Goal: Find specific page/section: Find specific page/section

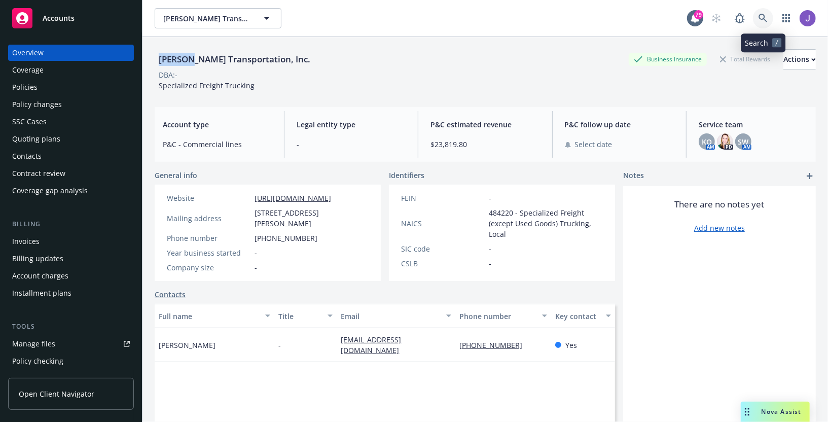
click at [763, 17] on icon at bounding box center [763, 18] width 9 height 9
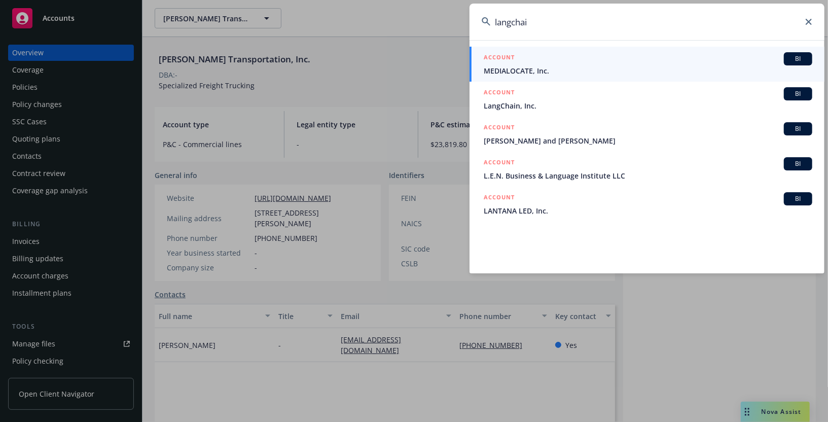
type input "langchain"
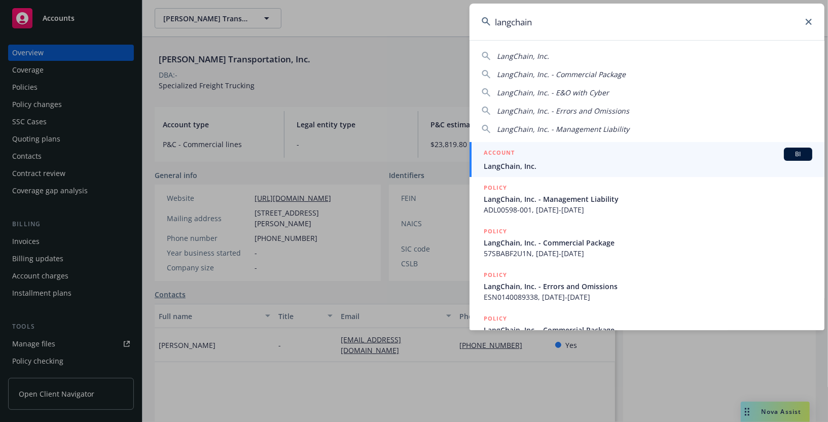
click at [672, 164] on span "LangChain, Inc." at bounding box center [648, 166] width 329 height 11
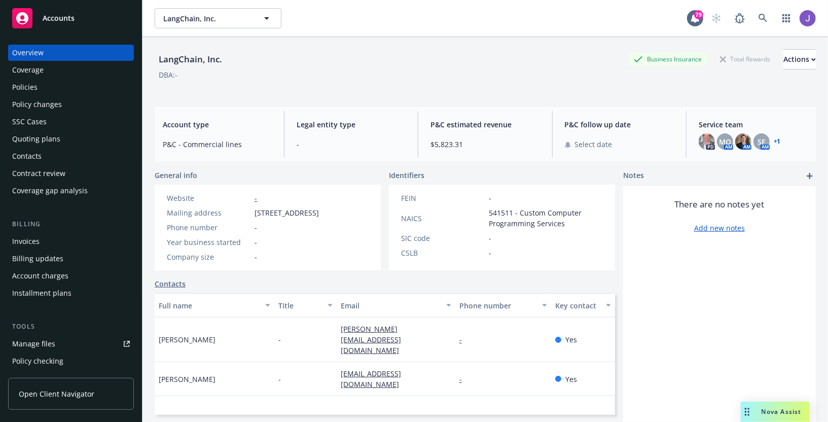
click at [453, 109] on div "Account type P&C - Commercial lines Legal entity type - P&C estimated revenue $…" at bounding box center [486, 134] width 662 height 55
click at [765, 14] on icon at bounding box center [763, 18] width 9 height 9
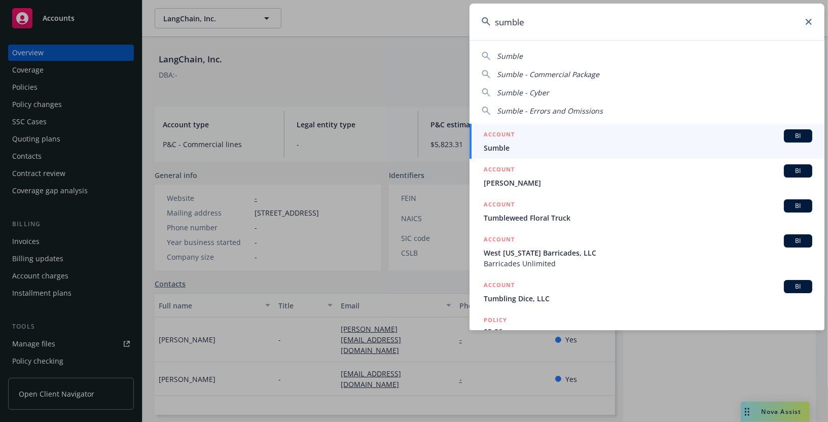
type input "sumble"
click at [670, 120] on div "Sumble Sumble - Commercial Package Sumble - Cyber Sumble - Errors and Omissions…" at bounding box center [647, 185] width 355 height 290
click at [671, 133] on div "ACCOUNT BI" at bounding box center [648, 135] width 329 height 13
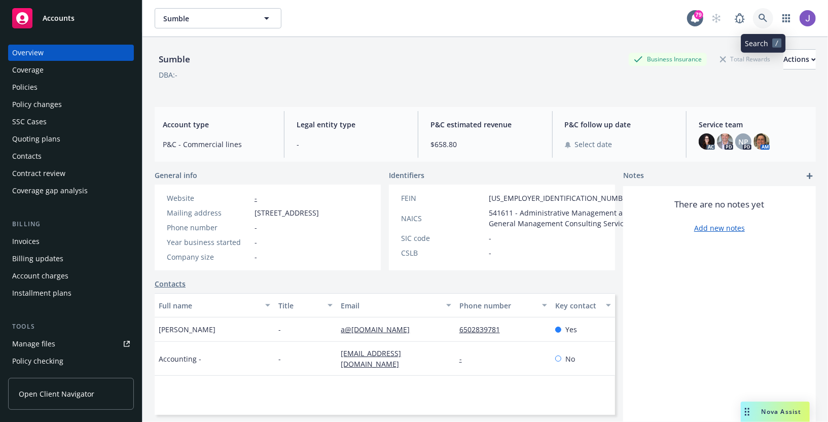
click at [762, 20] on icon at bounding box center [763, 18] width 9 height 9
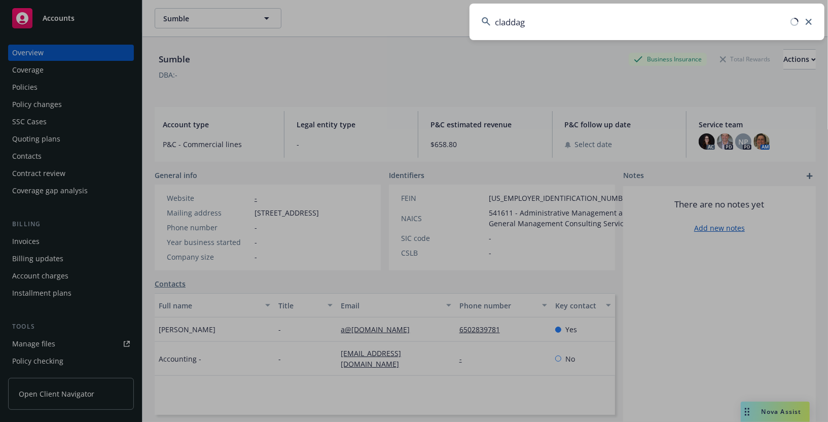
type input "claddagh"
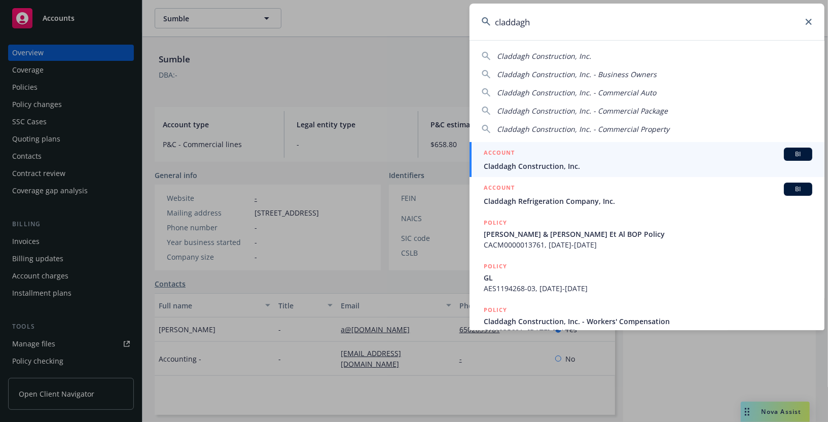
click at [689, 157] on div "ACCOUNT BI" at bounding box center [648, 154] width 329 height 13
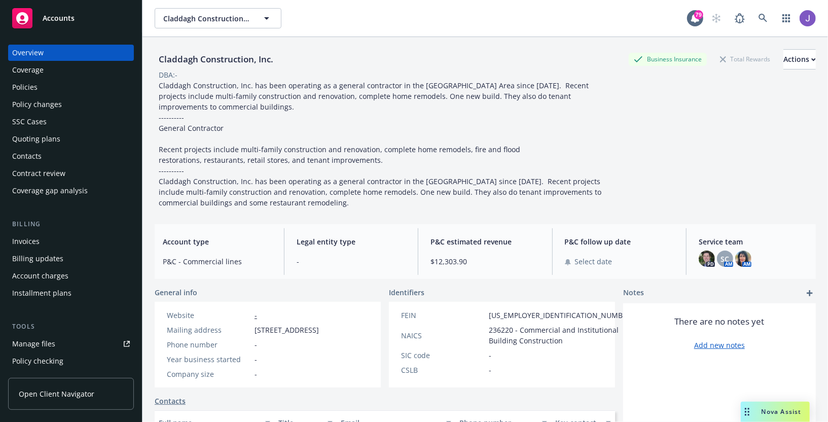
click at [60, 80] on div "Policies" at bounding box center [71, 87] width 118 height 16
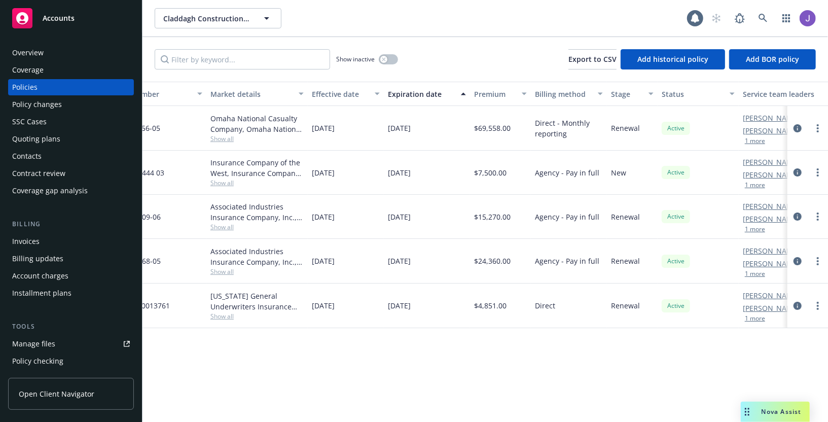
scroll to position [0, 293]
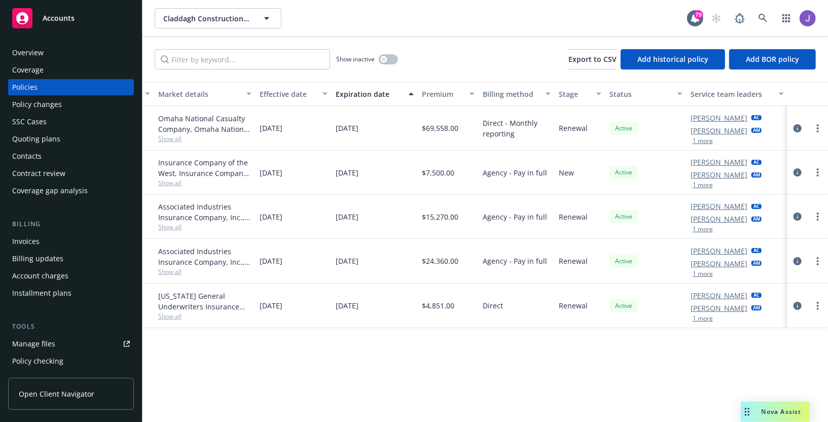
click at [699, 142] on button "1 more" at bounding box center [703, 141] width 20 height 6
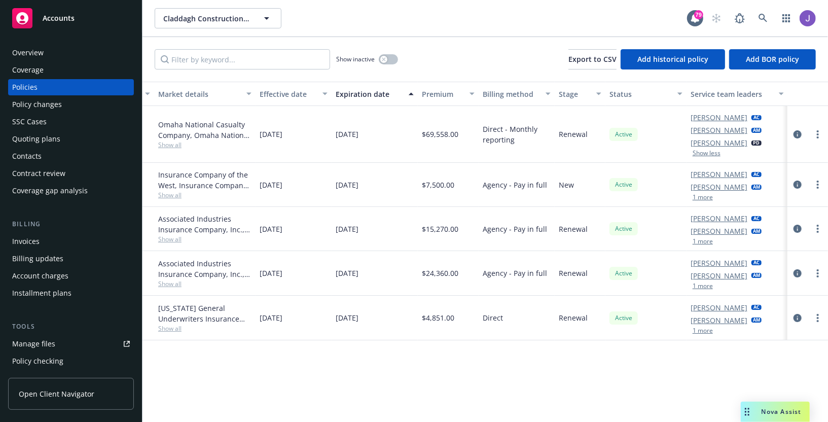
click at [701, 200] on button "1 more" at bounding box center [703, 197] width 20 height 6
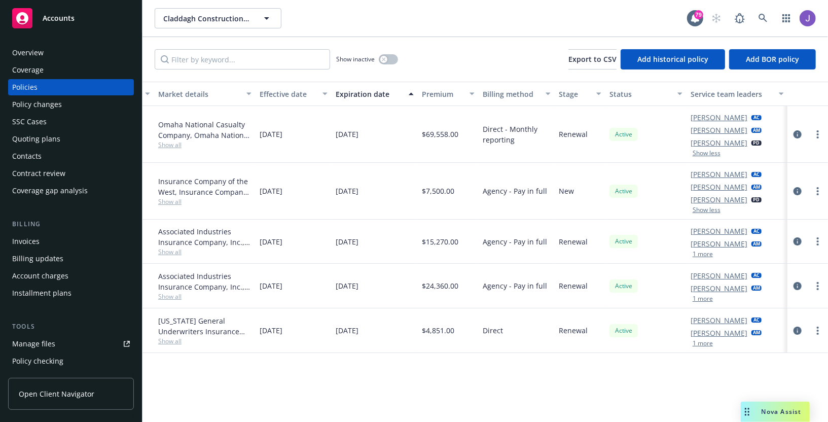
click at [701, 251] on button "1 more" at bounding box center [703, 254] width 20 height 6
